Goal: Task Accomplishment & Management: Manage account settings

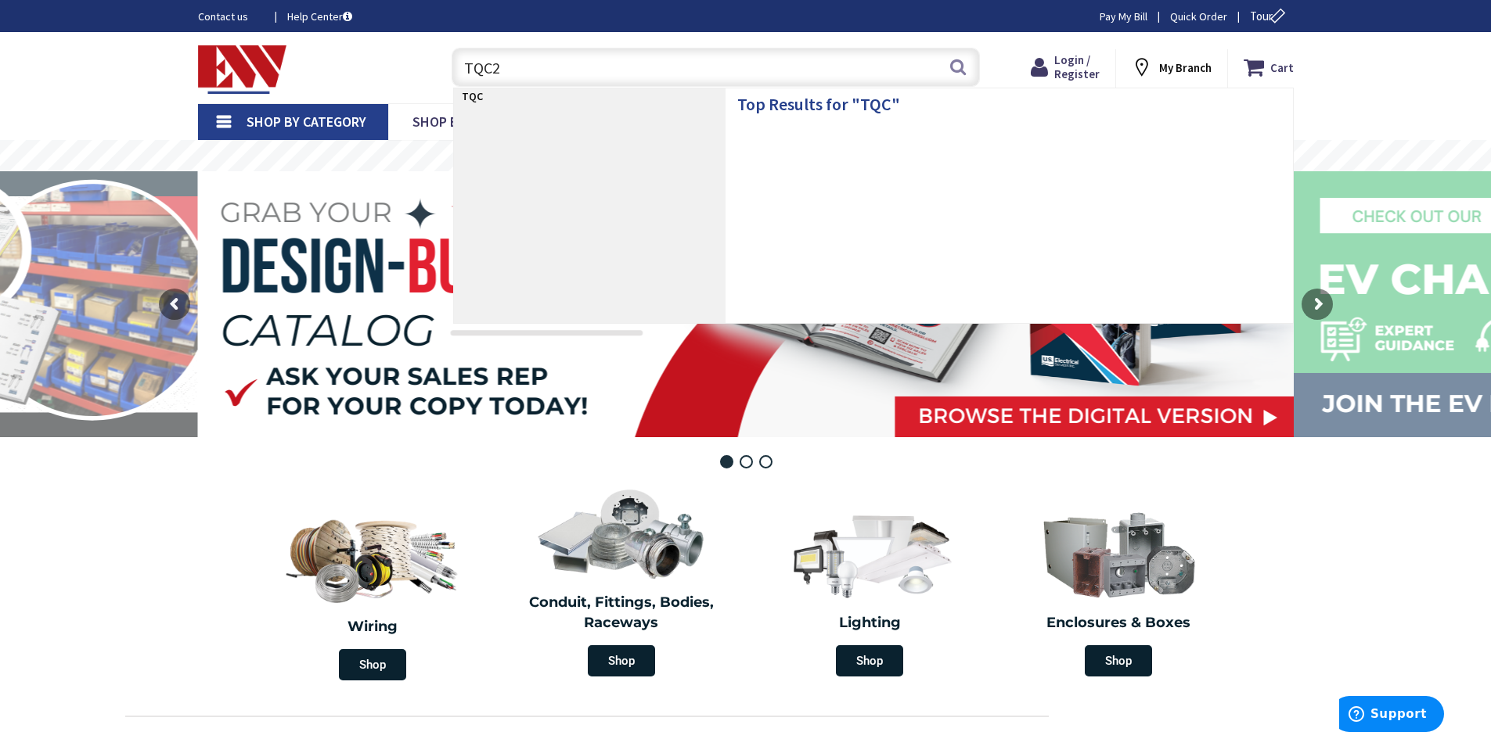
type input "TQC21"
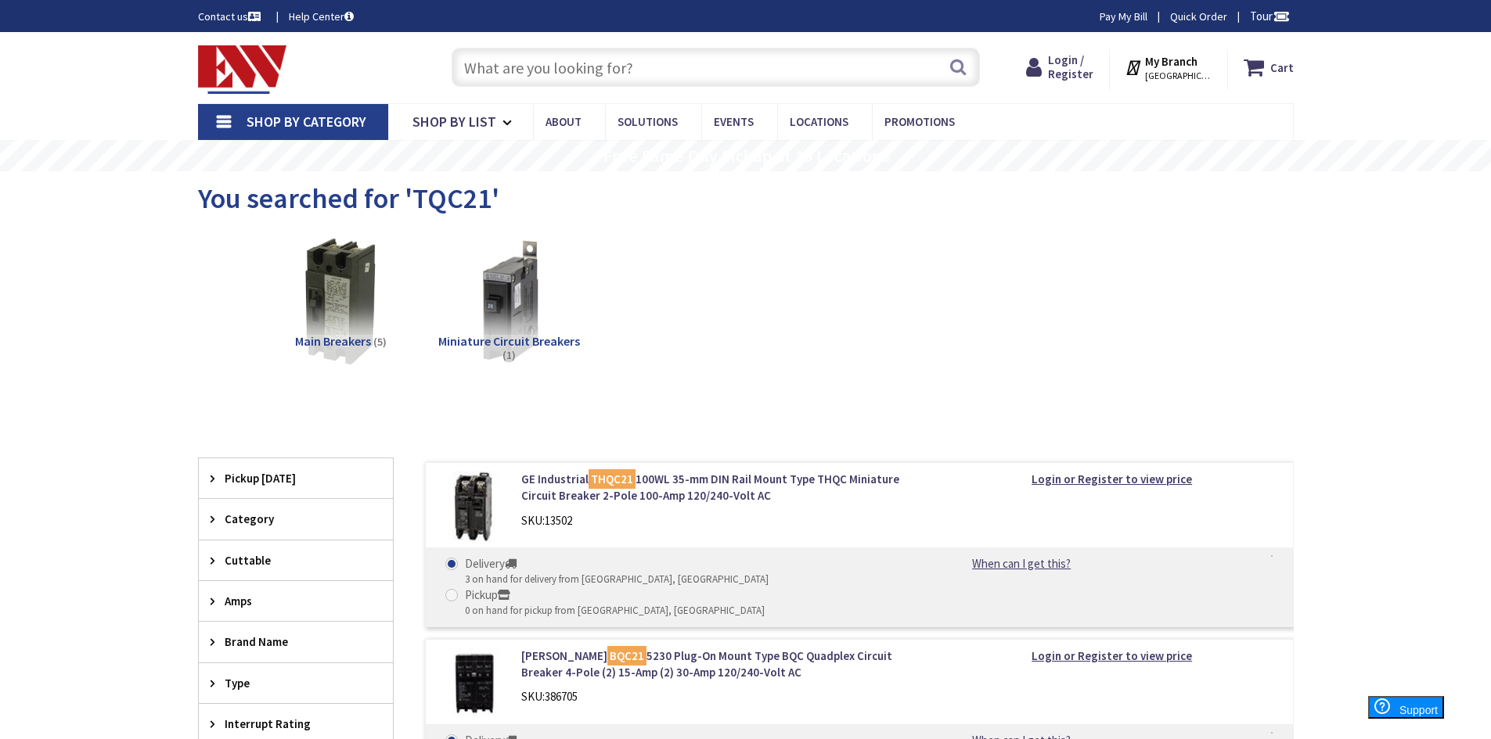
click at [1219, 76] on div "My Branch NORWICH, CT My Branch: 192 WEST TOWN STREET NORWICH, CT Monday 7:00 A…" at bounding box center [1169, 69] width 118 height 41
click at [1194, 67] on strong "My Branch" at bounding box center [1171, 61] width 52 height 15
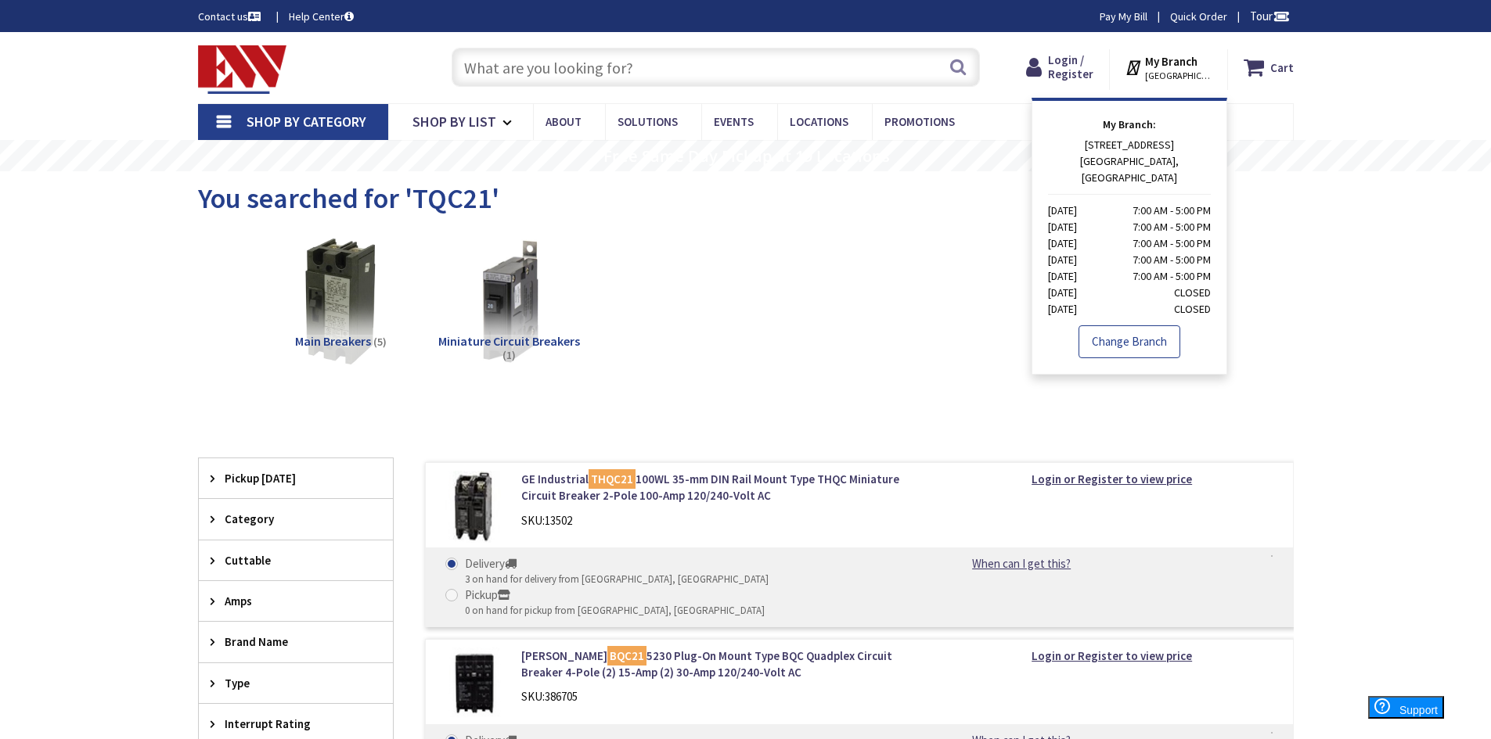
click at [1123, 333] on link "Change Branch" at bounding box center [1129, 342] width 102 height 33
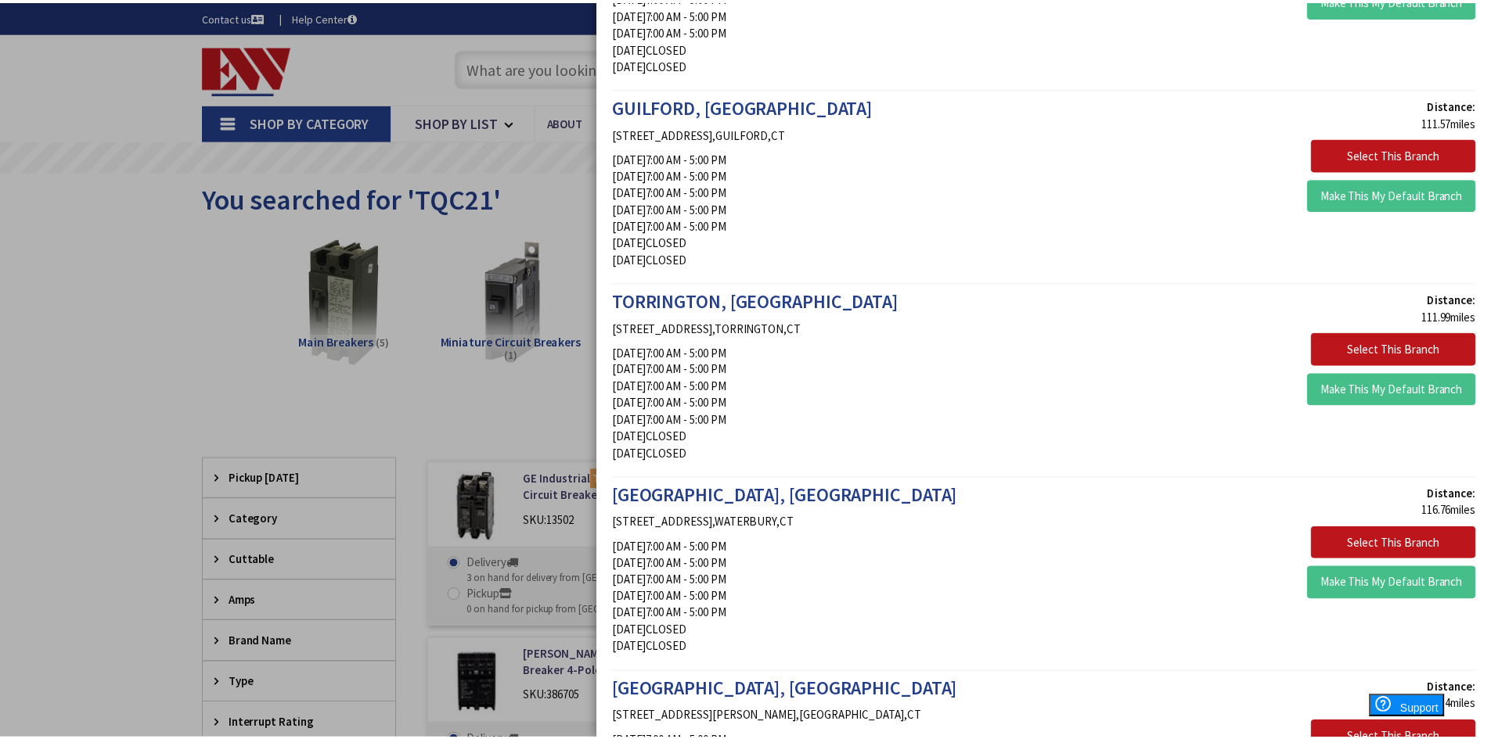
scroll to position [2269, 0]
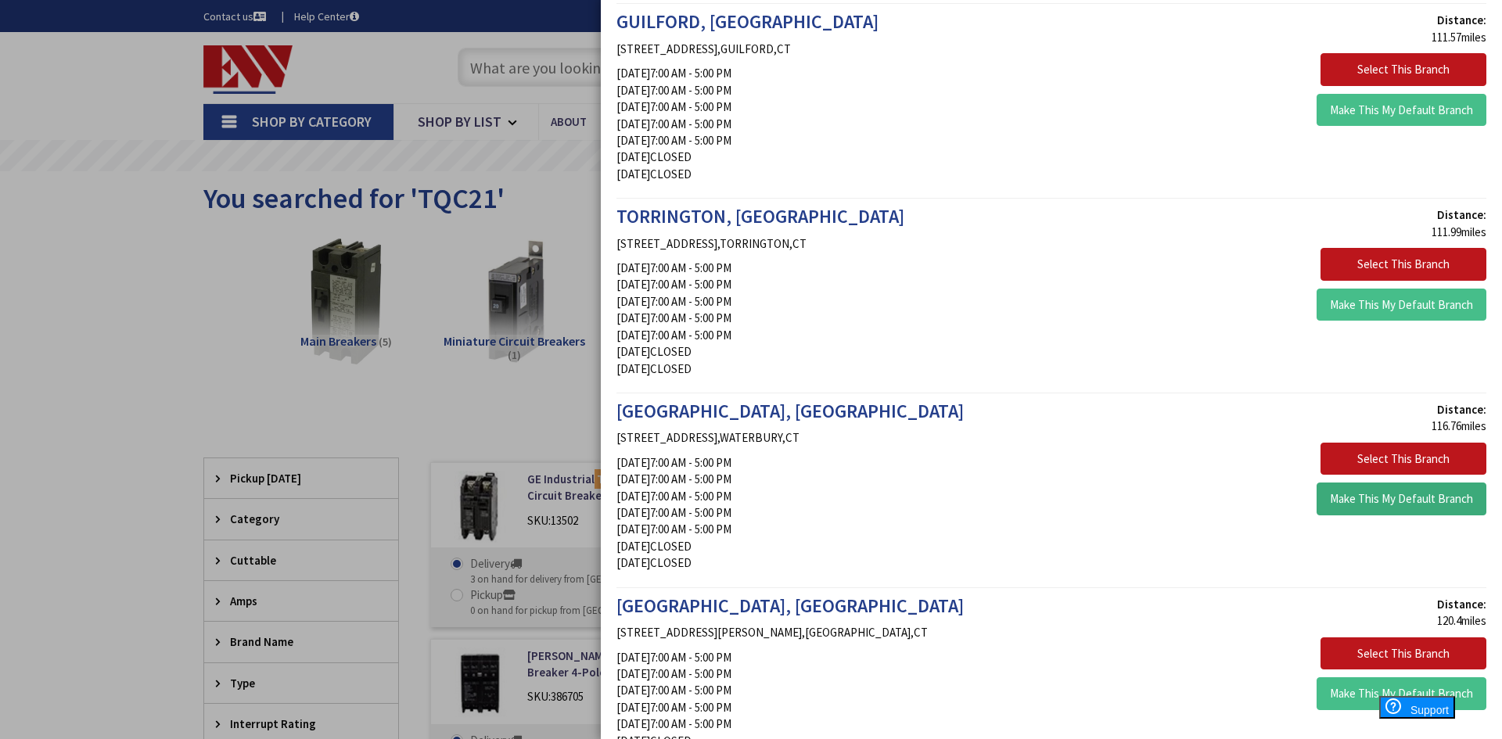
click at [1387, 502] on button "Make This My Default Branch" at bounding box center [1402, 499] width 170 height 33
